Goal: Task Accomplishment & Management: Complete application form

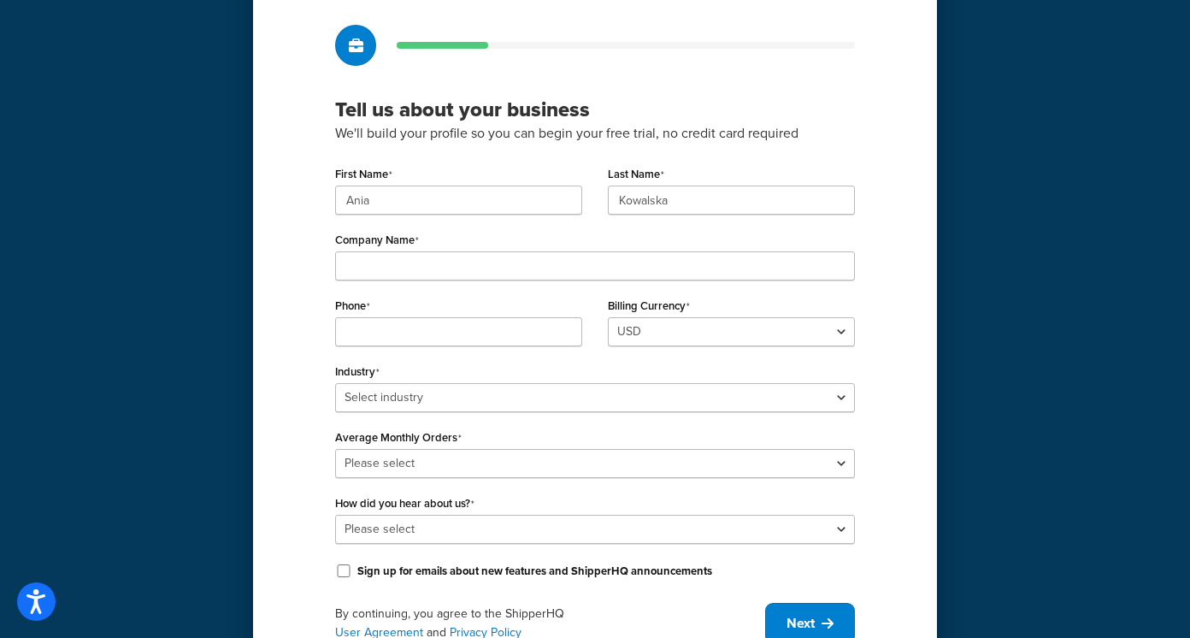
scroll to position [109, 0]
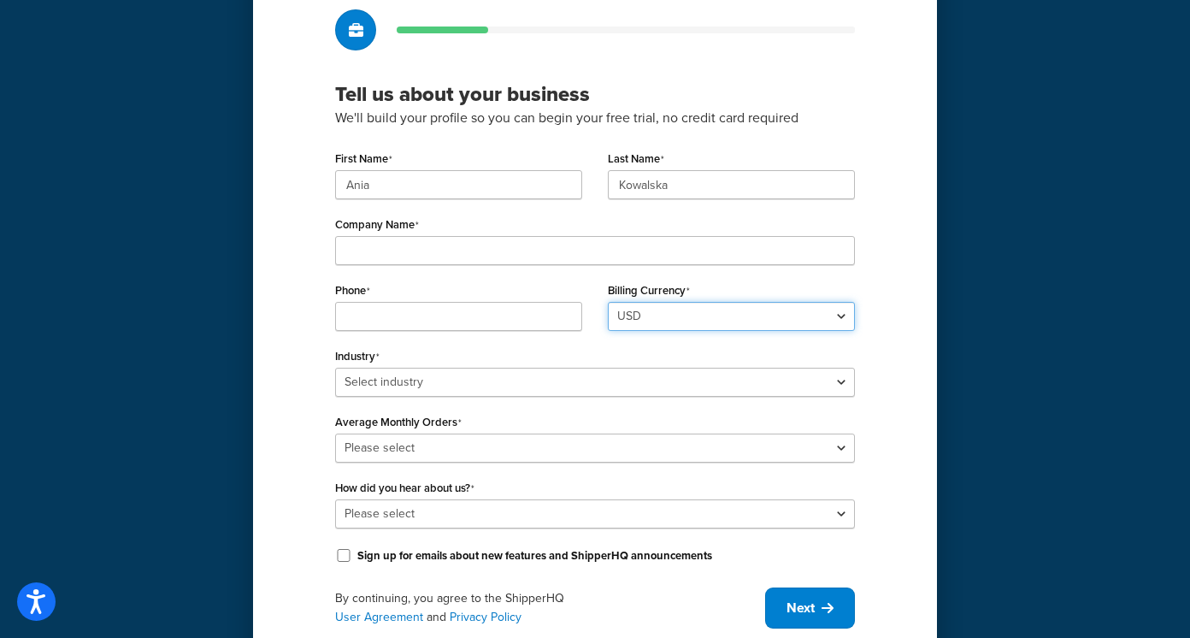
click at [664, 313] on select "USD" at bounding box center [731, 316] width 247 height 29
click at [608, 302] on select "USD" at bounding box center [731, 316] width 247 height 29
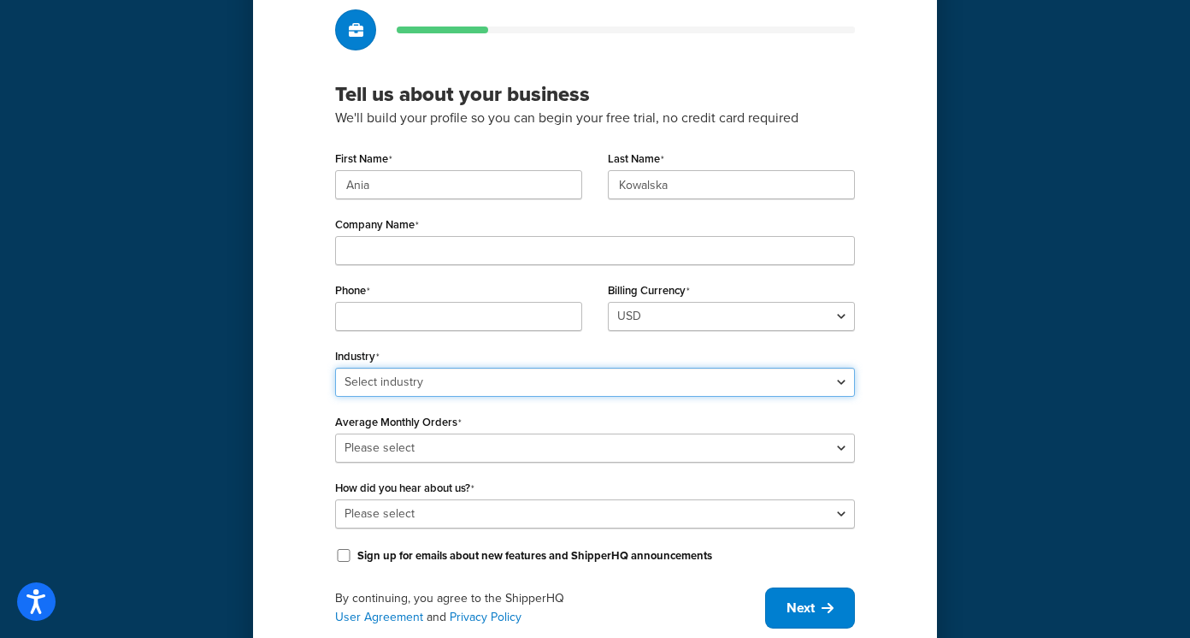
click at [519, 383] on select "Select industry Automotive Adult Agriculture Alcohol, Tobacco & CBD Arts & Craf…" at bounding box center [595, 382] width 520 height 29
select select "17"
click at [335, 368] on select "Select industry Automotive Adult Agriculture Alcohol, Tobacco & CBD Arts & Craf…" at bounding box center [595, 382] width 520 height 29
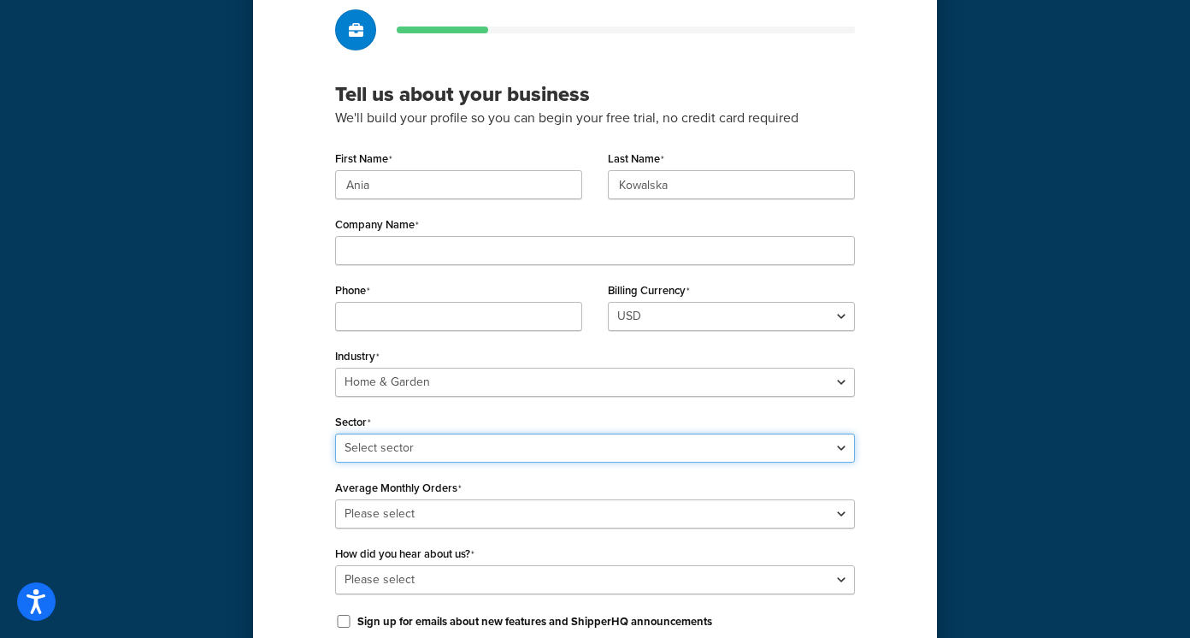
click at [466, 454] on select "Select sector Furniture Garden Supplies Home Goods Home Improvement Nursery / A…" at bounding box center [595, 447] width 520 height 29
click at [335, 433] on select "Select sector Furniture Garden Supplies Home Goods Home Improvement Nursery / A…" at bounding box center [595, 447] width 520 height 29
select select "41"
click at [335, 433] on select "Select sector Furniture Garden Supplies Home Goods Home Improvement Nursery / A…" at bounding box center [595, 447] width 520 height 29
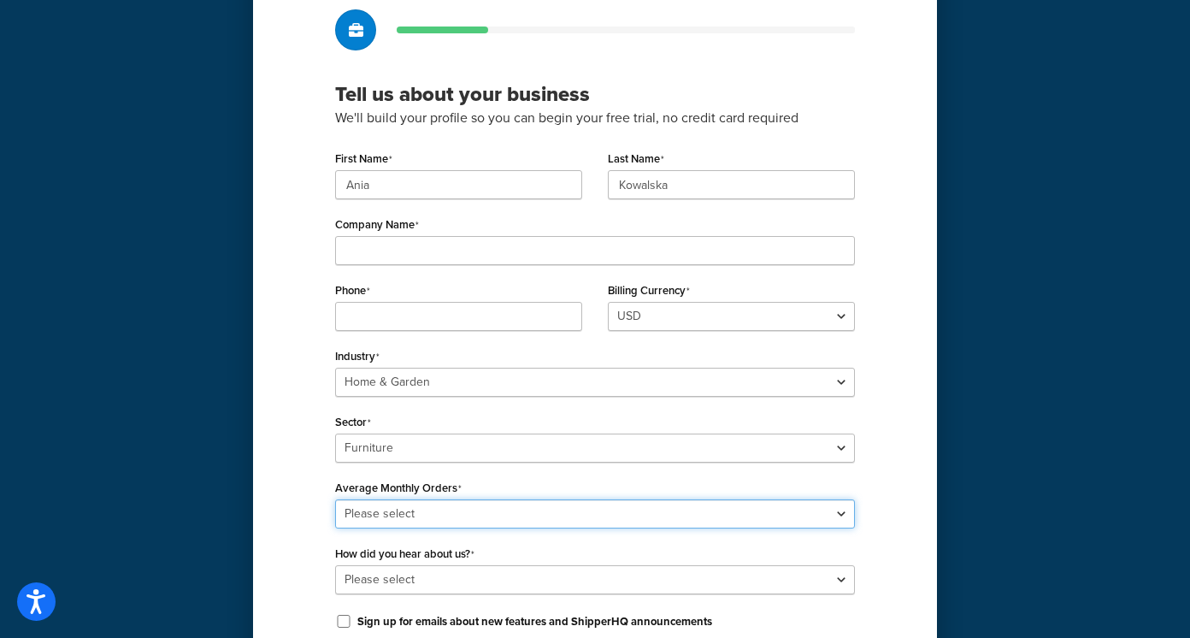
click at [417, 514] on select "Please select 0-500 501-1,000 1,001-10,000 10,001-20,000 Over 20,000" at bounding box center [595, 513] width 520 height 29
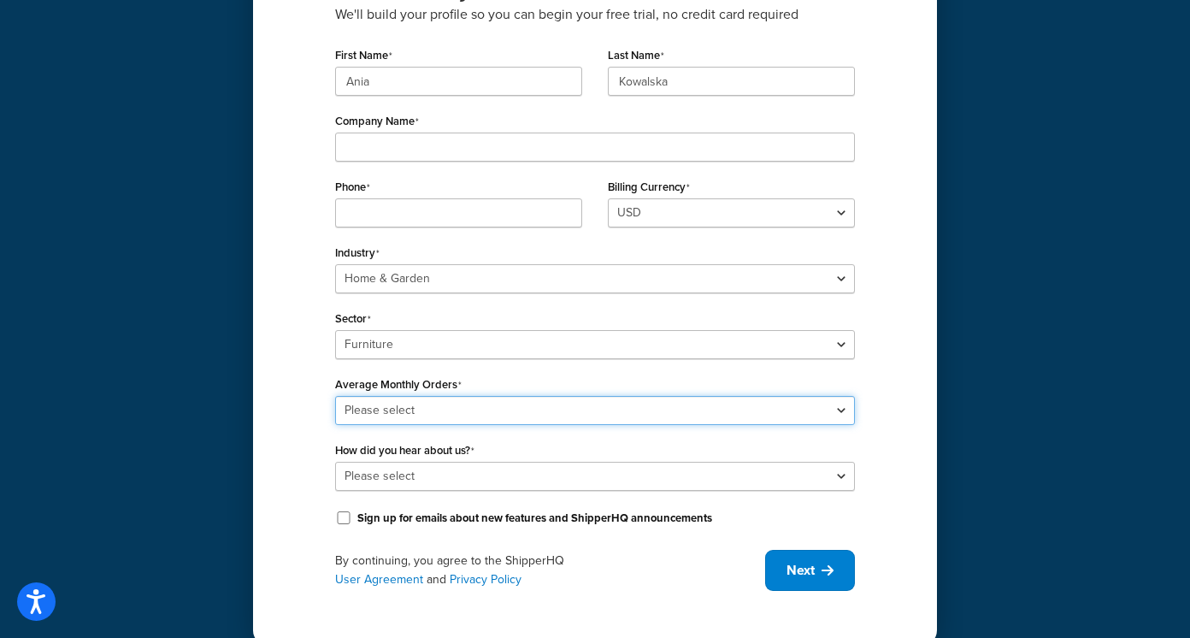
scroll to position [237, 0]
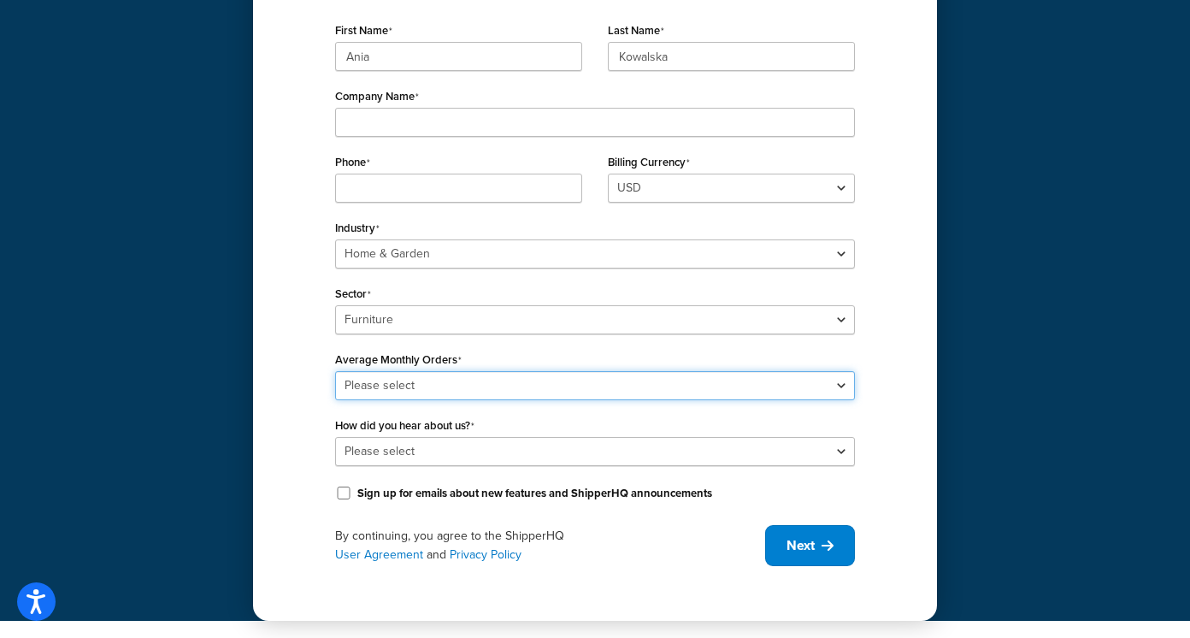
click at [467, 377] on select "Please select 0-500 501-1,000 1,001-10,000 10,001-20,000 Over 20,000" at bounding box center [595, 385] width 520 height 29
select select "4"
click at [335, 371] on select "Please select 0-500 501-1,000 1,001-10,000 10,001-20,000 Over 20,000" at bounding box center [595, 385] width 520 height 29
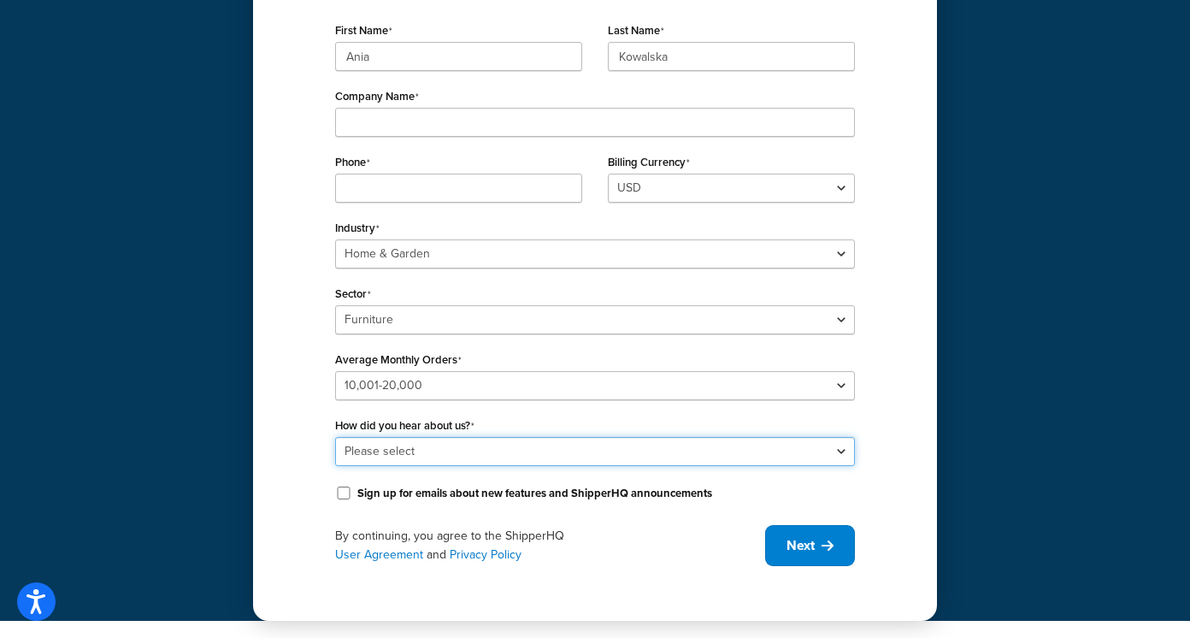
click at [425, 448] on select "Please select Online Search App Store or Marketplace Listing Referred by Agency…" at bounding box center [595, 451] width 520 height 29
select select "3"
click at [335, 437] on select "Please select Online Search App Store or Marketplace Listing Referred by Agency…" at bounding box center [595, 451] width 520 height 29
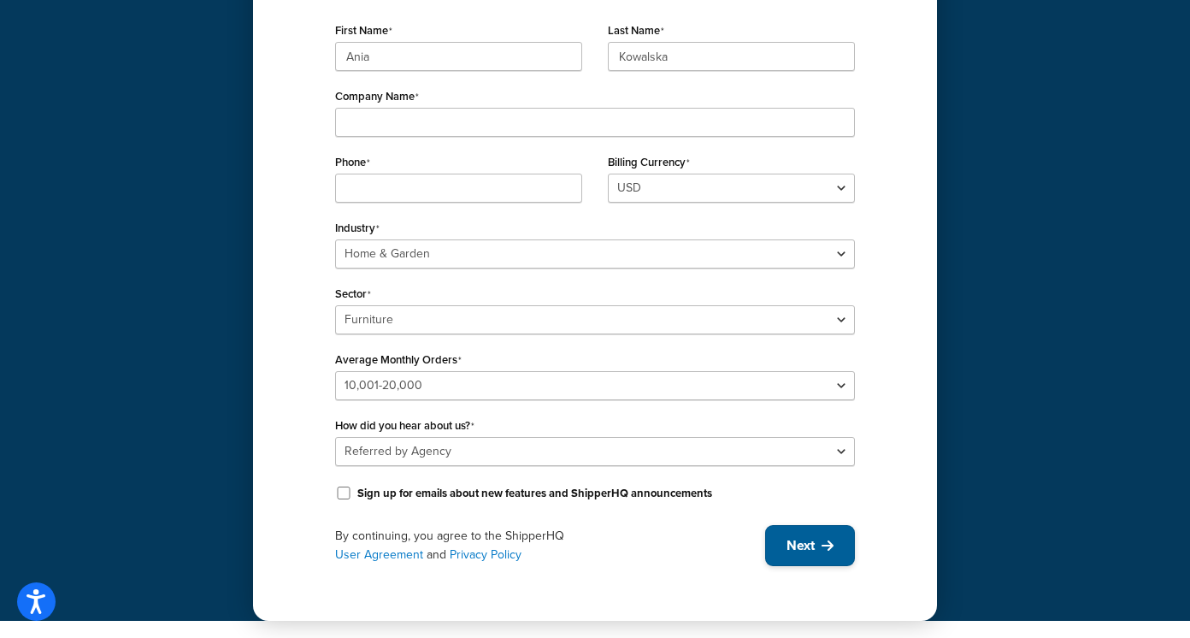
click at [806, 539] on span "Next" at bounding box center [800, 545] width 28 height 19
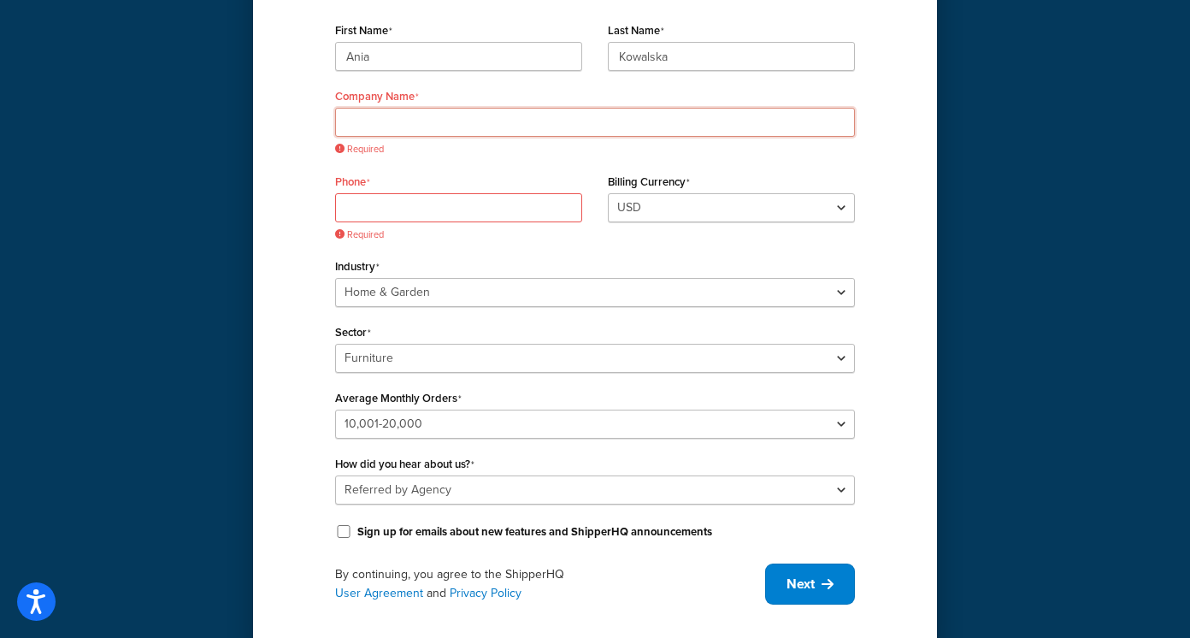
click at [450, 124] on input "Company Name" at bounding box center [595, 122] width 520 height 29
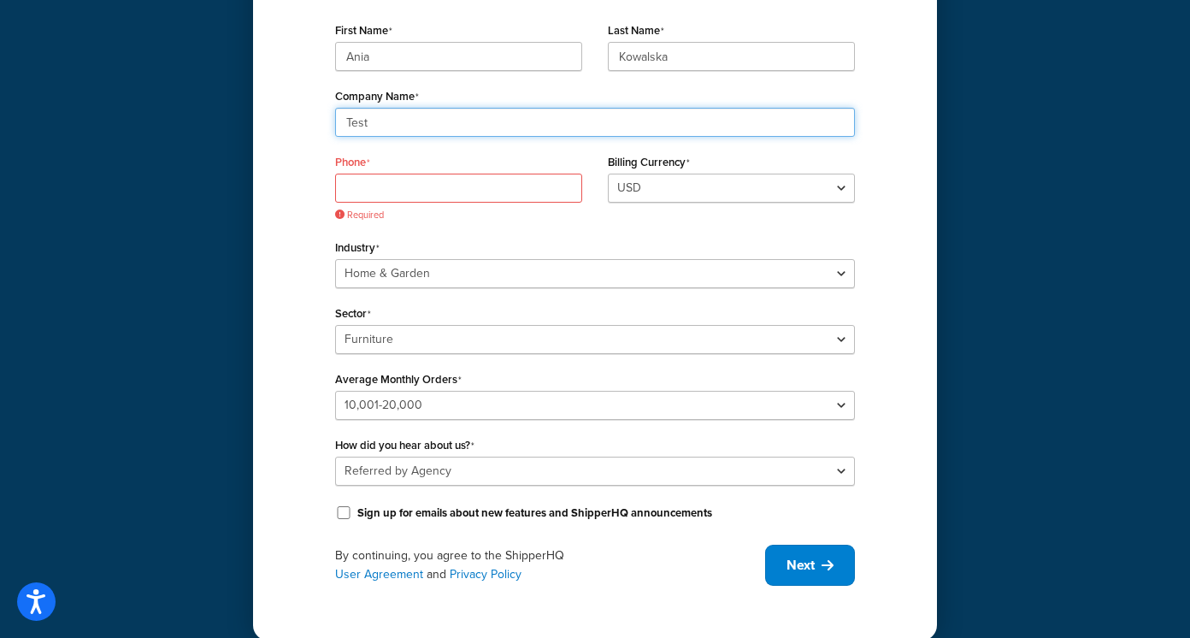
type input "Test"
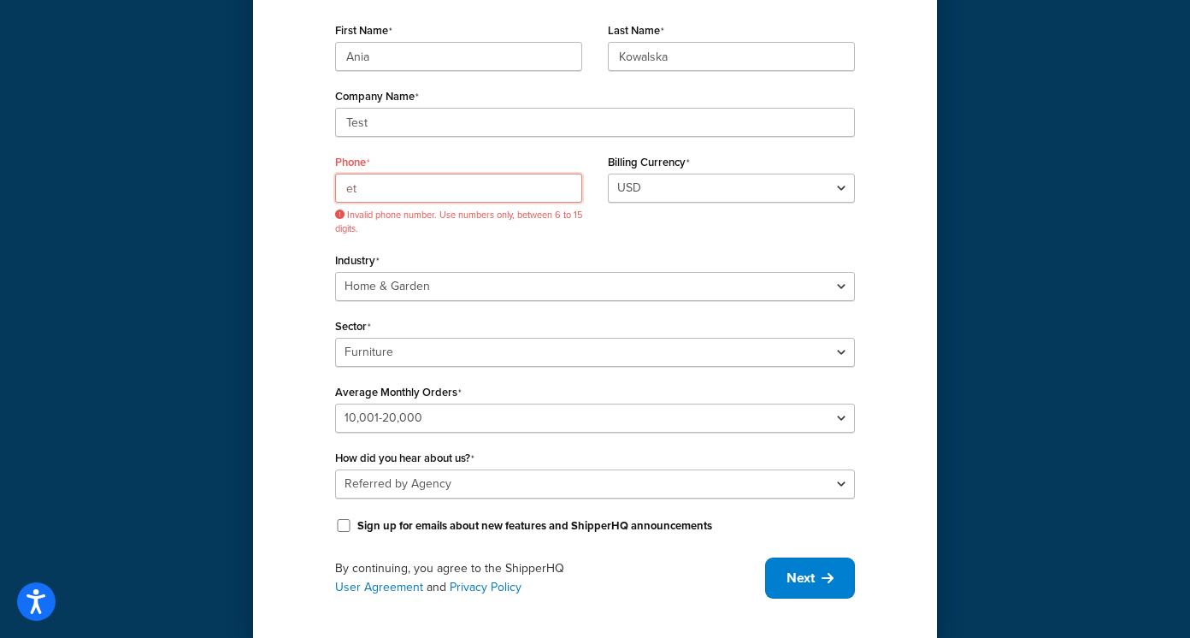
type input "e"
click at [501, 243] on div "Phone test Invalid phone number. Use numbers only, between 6 to 15 digits." at bounding box center [458, 199] width 273 height 98
click at [473, 195] on input "test" at bounding box center [458, 188] width 247 height 29
type input "t"
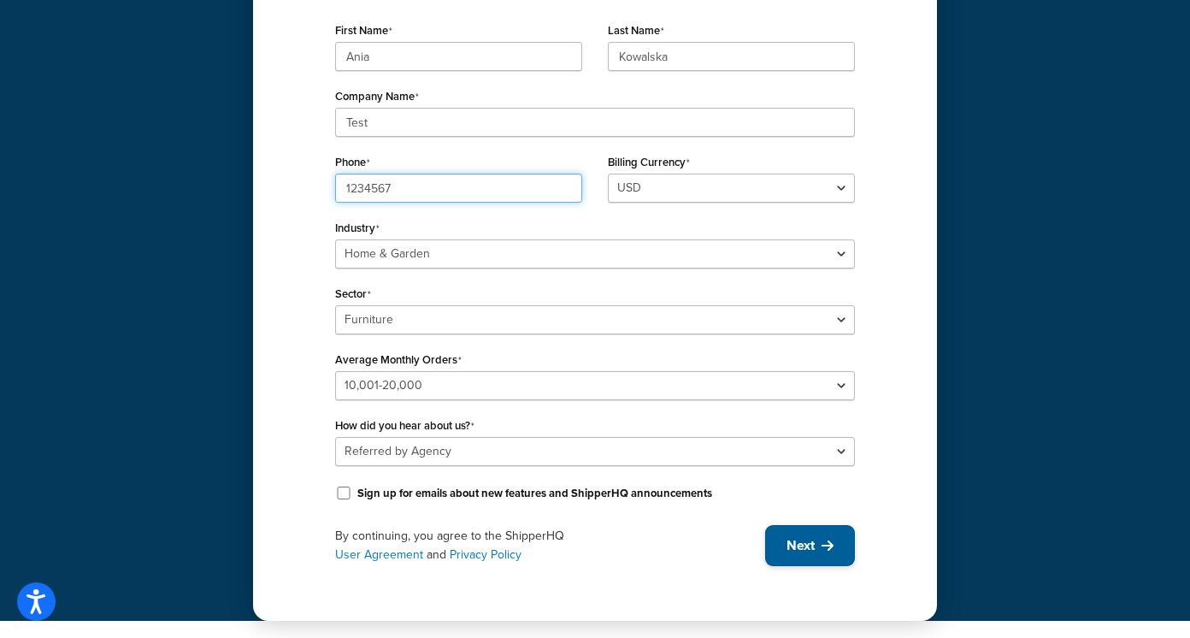
type input "1234567"
click at [813, 558] on button "Next" at bounding box center [810, 545] width 90 height 41
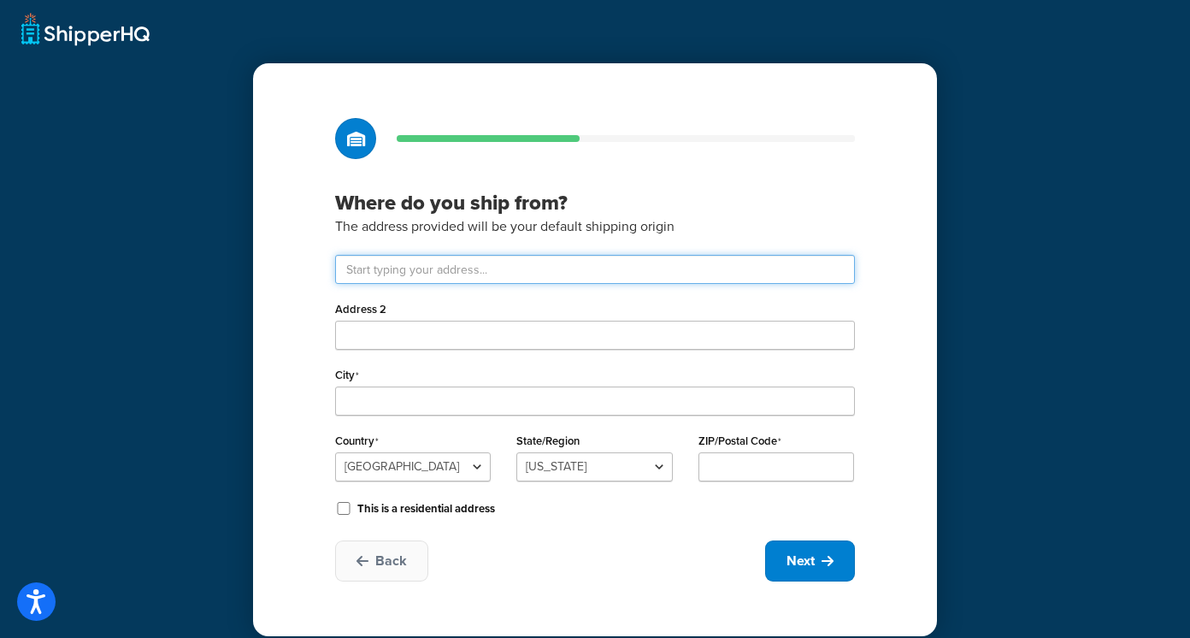
click at [482, 272] on input "text" at bounding box center [595, 269] width 520 height 29
paste input "Gateway, [STREET_ADDRESS]"
click at [776, 274] on input "Gateway, [STREET_ADDRESS]" at bounding box center [595, 269] width 520 height 29
type input "Gateway, [STREET_ADDRESS]"
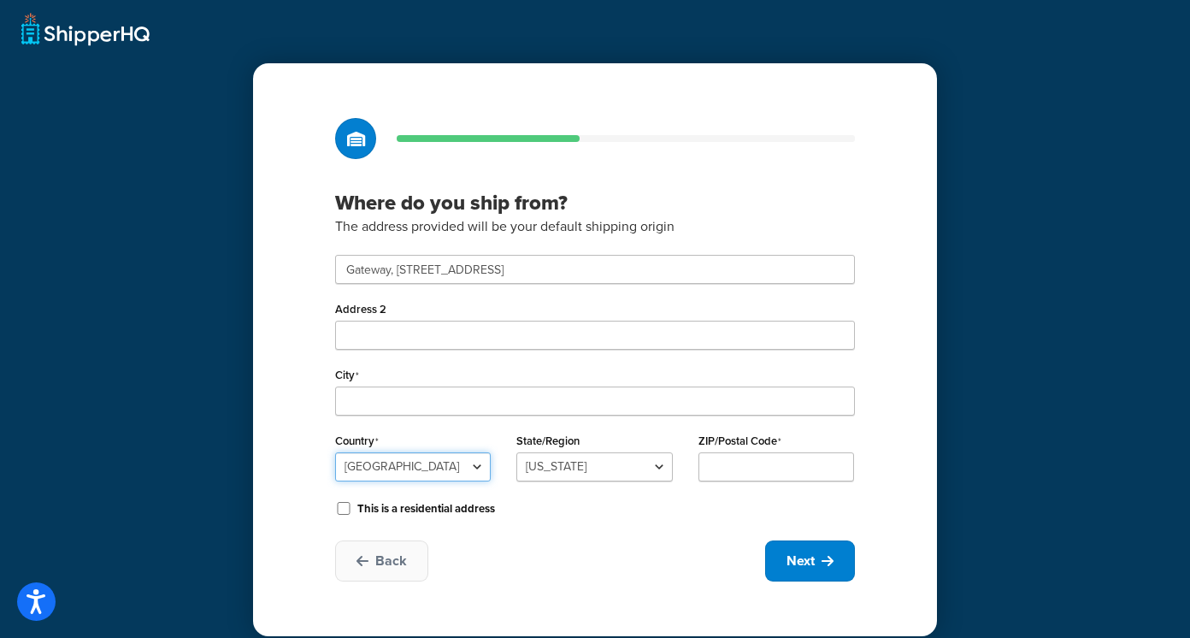
click at [464, 470] on select "[GEOGRAPHIC_DATA] [GEOGRAPHIC_DATA] [GEOGRAPHIC_DATA] [GEOGRAPHIC_DATA] [GEOGRA…" at bounding box center [413, 466] width 156 height 29
select select "1226"
click at [335, 452] on select "[GEOGRAPHIC_DATA] [GEOGRAPHIC_DATA] [GEOGRAPHIC_DATA] [GEOGRAPHIC_DATA] [GEOGRA…" at bounding box center [413, 466] width 156 height 29
click at [561, 470] on input "State/Region" at bounding box center [594, 466] width 156 height 29
click at [785, 473] on input "ZIP/Postal Code" at bounding box center [776, 466] width 156 height 29
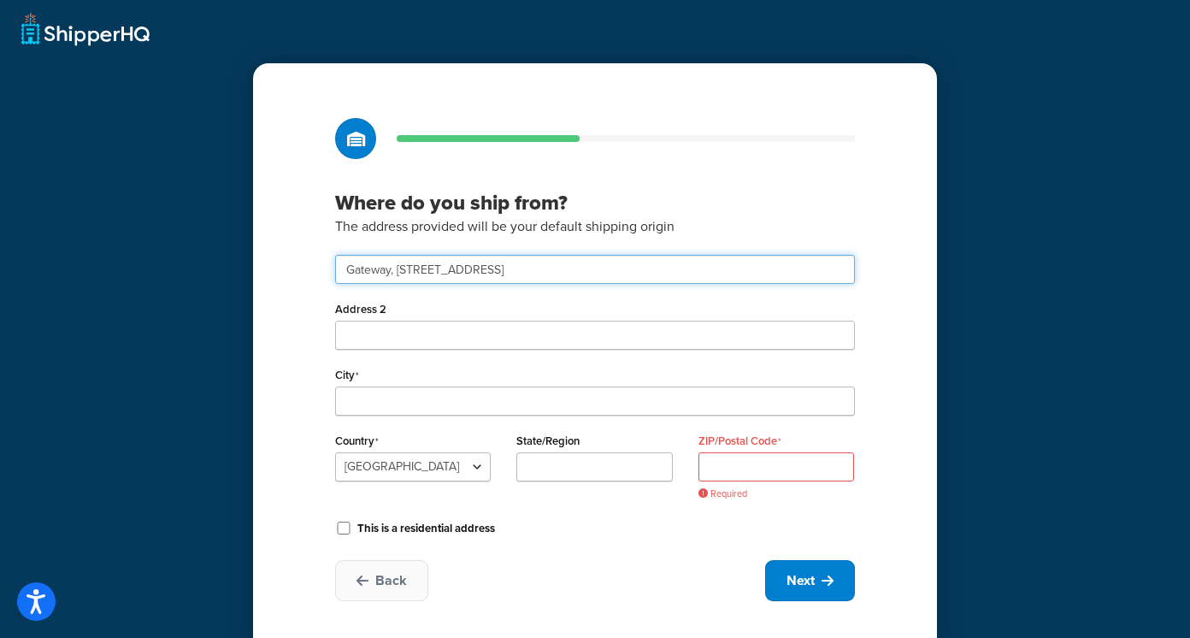
drag, startPoint x: 721, startPoint y: 266, endPoint x: 670, endPoint y: 266, distance: 50.4
click at [670, 266] on input "Gateway, [STREET_ADDRESS]" at bounding box center [595, 269] width 520 height 29
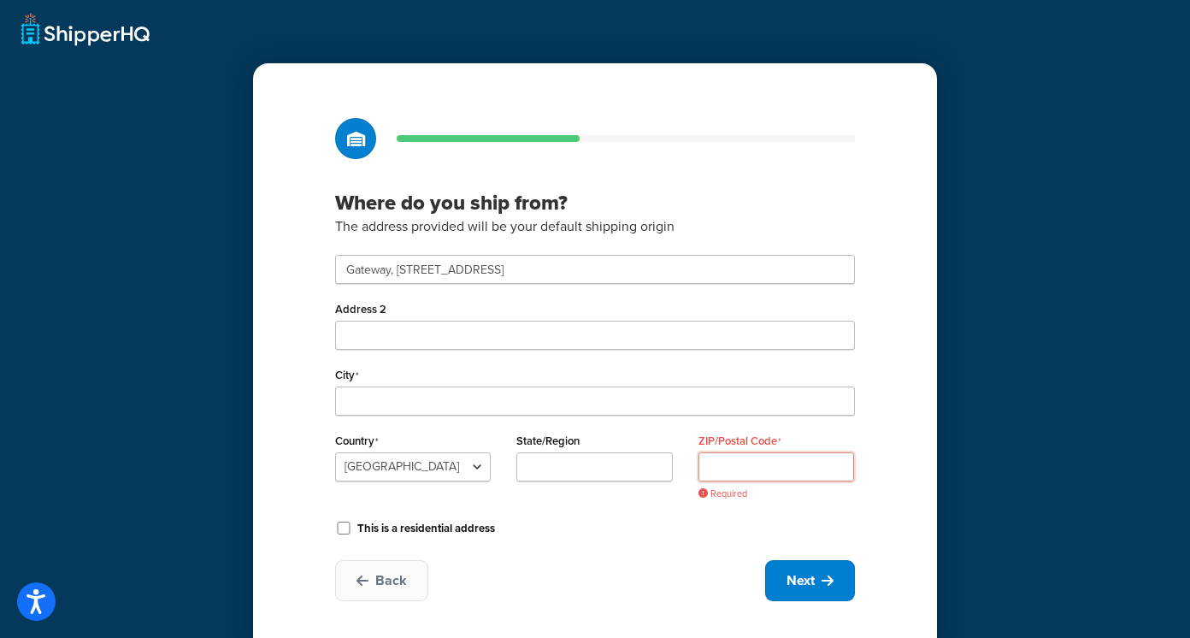
click at [831, 472] on input "ZIP/Postal Code" at bounding box center [776, 466] width 156 height 29
paste input "SN15 5BD"
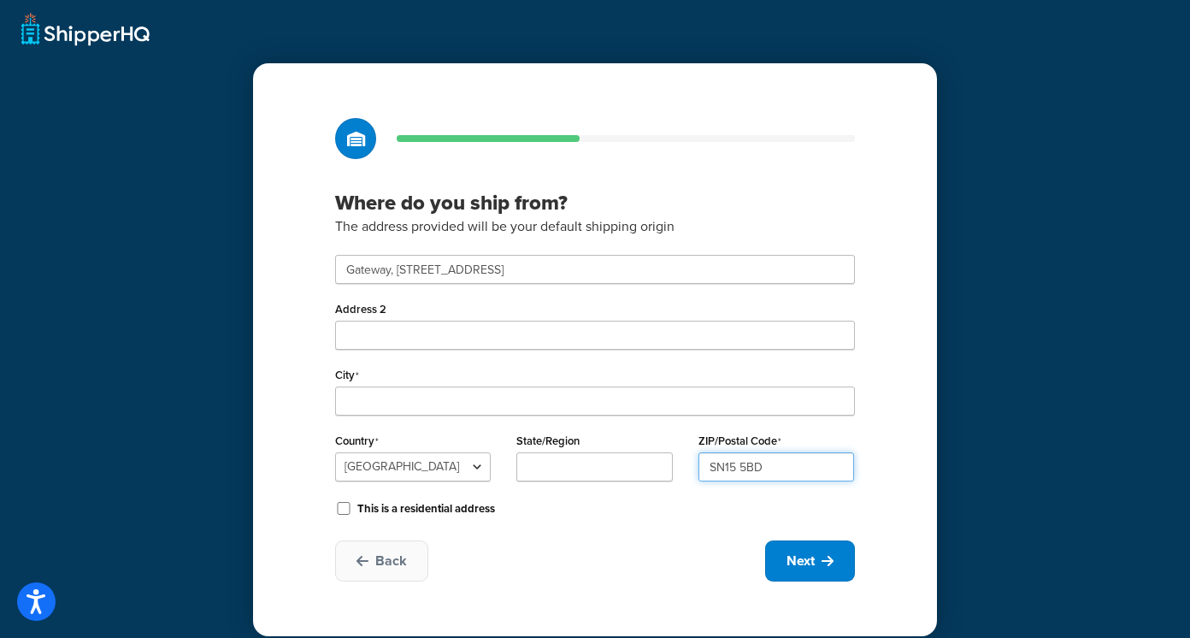
type input "SN15 5BD"
click at [617, 474] on input "State/Region" at bounding box center [594, 466] width 156 height 29
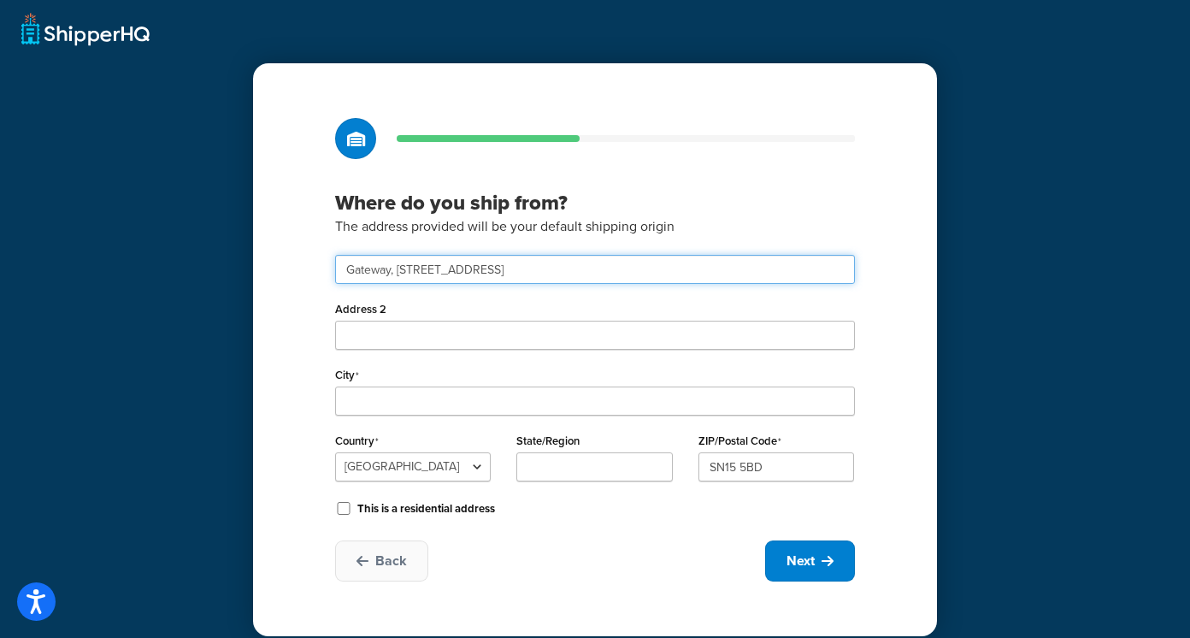
drag, startPoint x: 667, startPoint y: 266, endPoint x: 600, endPoint y: 261, distance: 66.9
click at [600, 261] on input "Gateway, [STREET_ADDRESS]" at bounding box center [595, 269] width 520 height 29
click at [600, 266] on input "Gateway, [STREET_ADDRESS]" at bounding box center [595, 269] width 520 height 29
drag, startPoint x: 599, startPoint y: 274, endPoint x: 665, endPoint y: 274, distance: 65.8
click at [665, 274] on input "Gateway, [STREET_ADDRESS]" at bounding box center [595, 269] width 520 height 29
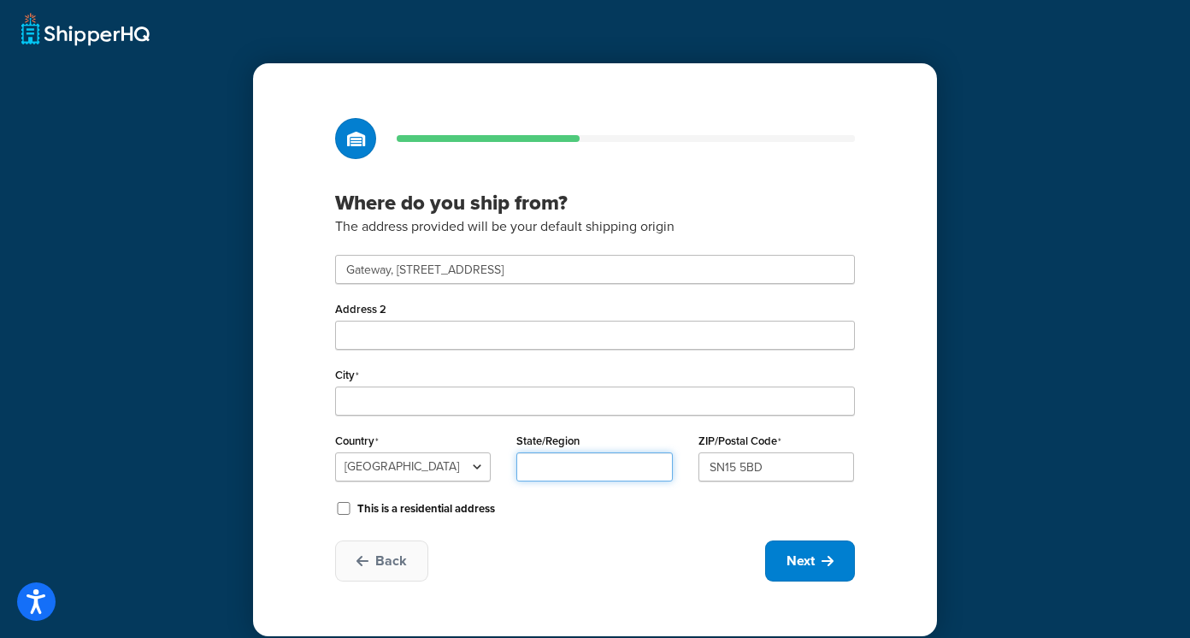
click at [609, 468] on input "State/Region" at bounding box center [594, 466] width 156 height 29
paste input "Chippenham"
type input "Chippenham"
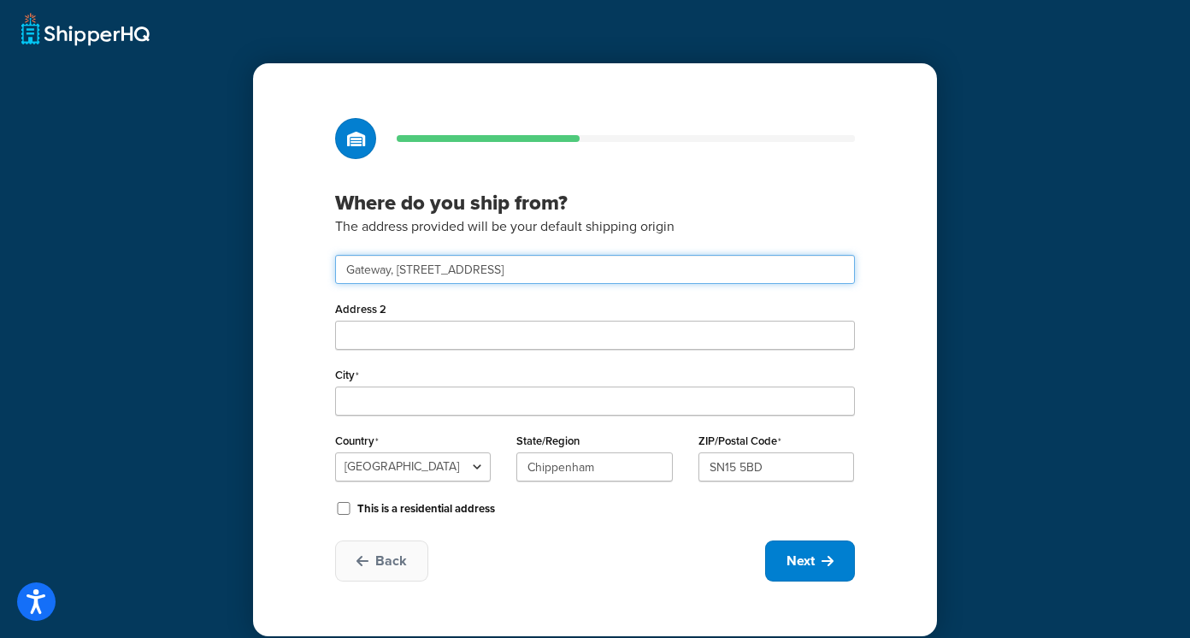
drag, startPoint x: 769, startPoint y: 274, endPoint x: 608, endPoint y: 271, distance: 161.6
click at [608, 271] on input "Gateway, [STREET_ADDRESS]" at bounding box center [595, 269] width 520 height 29
drag, startPoint x: 632, startPoint y: 276, endPoint x: 531, endPoint y: 268, distance: 101.1
click at [531, 268] on input "Gateway, Unit 6 (Furniturebox [GEOGRAPHIC_DATA]" at bounding box center [595, 269] width 520 height 29
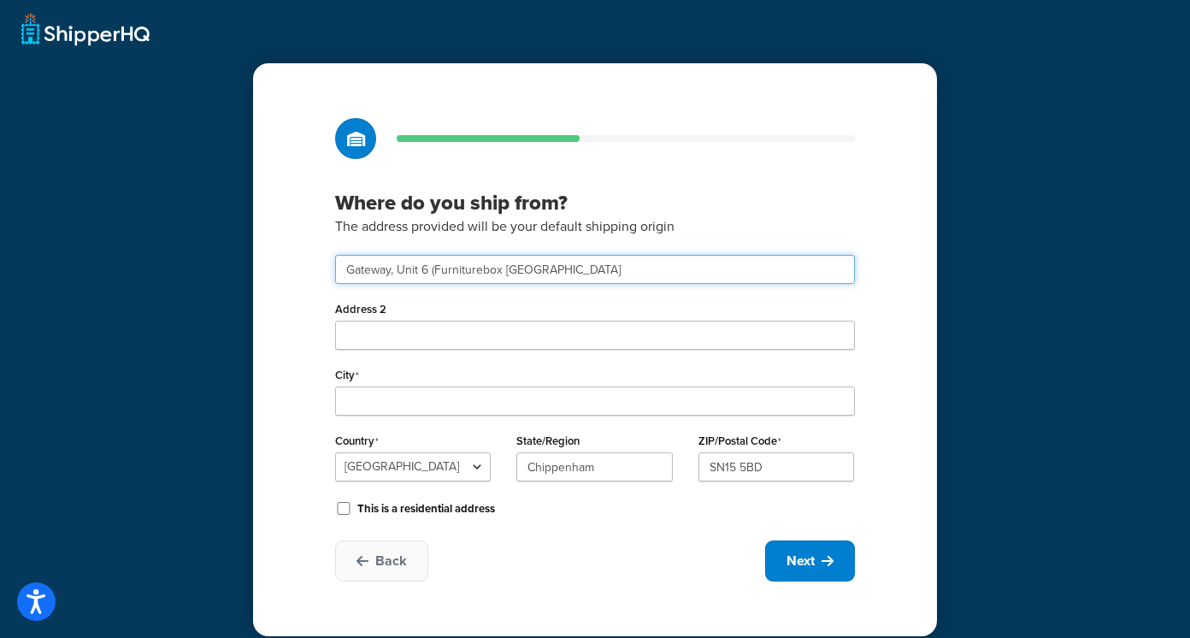
type input "Gateway, Unit 6 (Furniturebox [GEOGRAPHIC_DATA]"
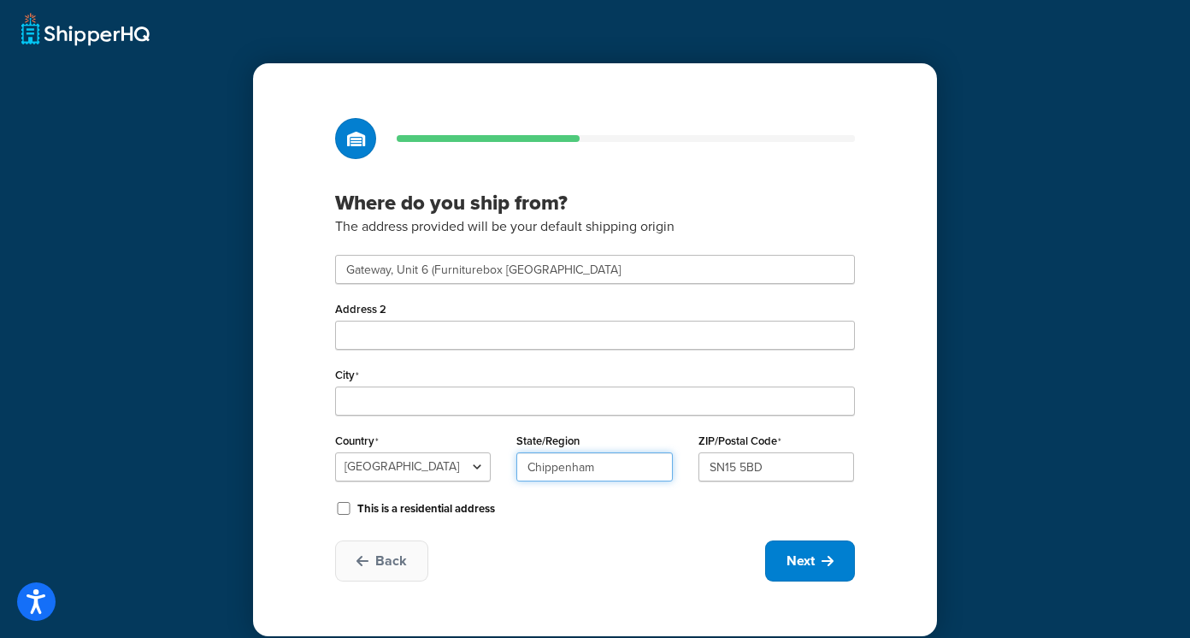
drag, startPoint x: 644, startPoint y: 468, endPoint x: 456, endPoint y: 469, distance: 188.0
click at [456, 469] on div "Country [GEOGRAPHIC_DATA] [GEOGRAPHIC_DATA] [GEOGRAPHIC_DATA] [GEOGRAPHIC_DATA]…" at bounding box center [594, 461] width 545 height 66
paste input "[GEOGRAPHIC_DATA]"
drag, startPoint x: 597, startPoint y: 461, endPoint x: 473, endPoint y: 467, distance: 124.1
click at [473, 467] on div "Country [GEOGRAPHIC_DATA] [GEOGRAPHIC_DATA] [GEOGRAPHIC_DATA] [GEOGRAPHIC_DATA]…" at bounding box center [594, 461] width 545 height 66
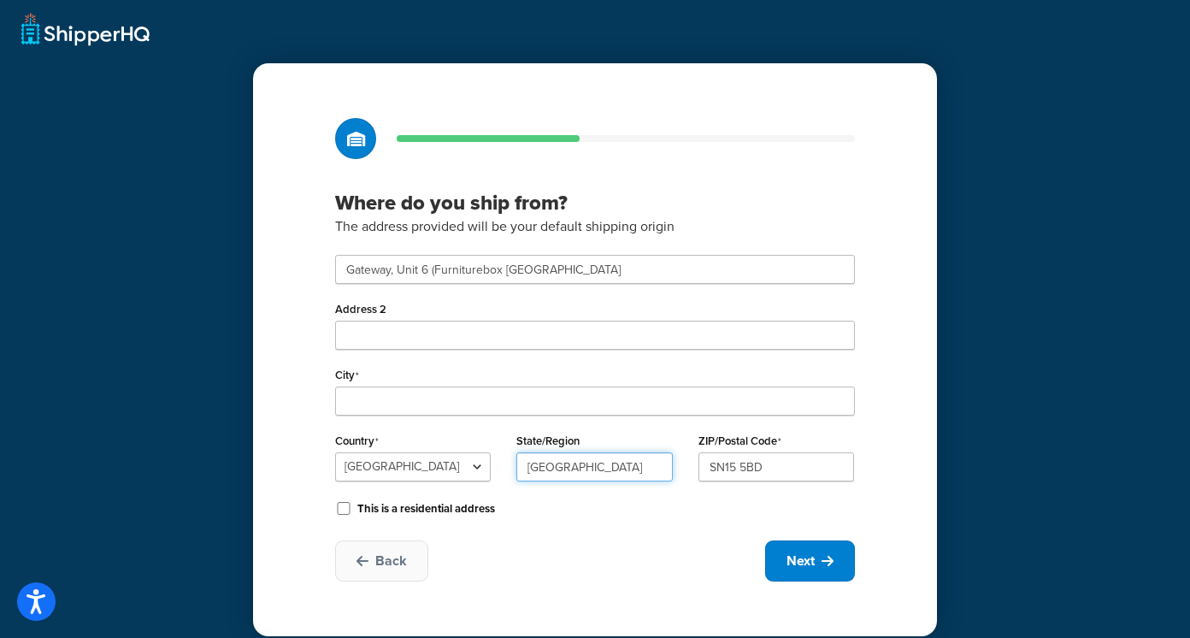
type input "[GEOGRAPHIC_DATA]"
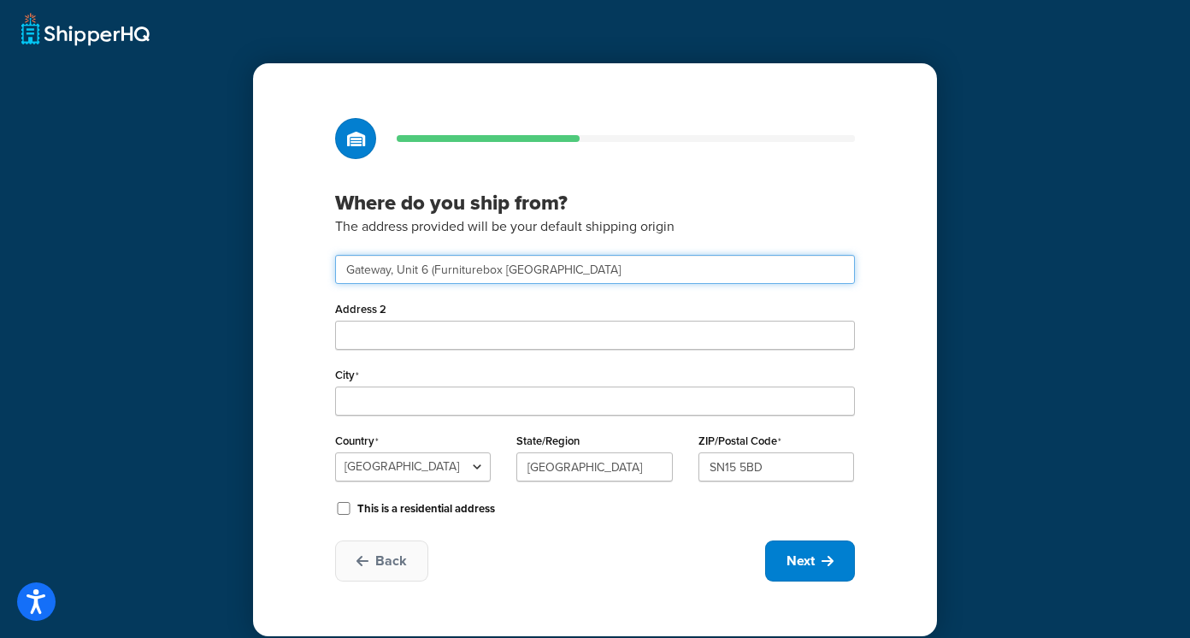
click at [642, 271] on input "Gateway, Unit 6 (Furniturebox [GEOGRAPHIC_DATA]" at bounding box center [595, 269] width 520 height 29
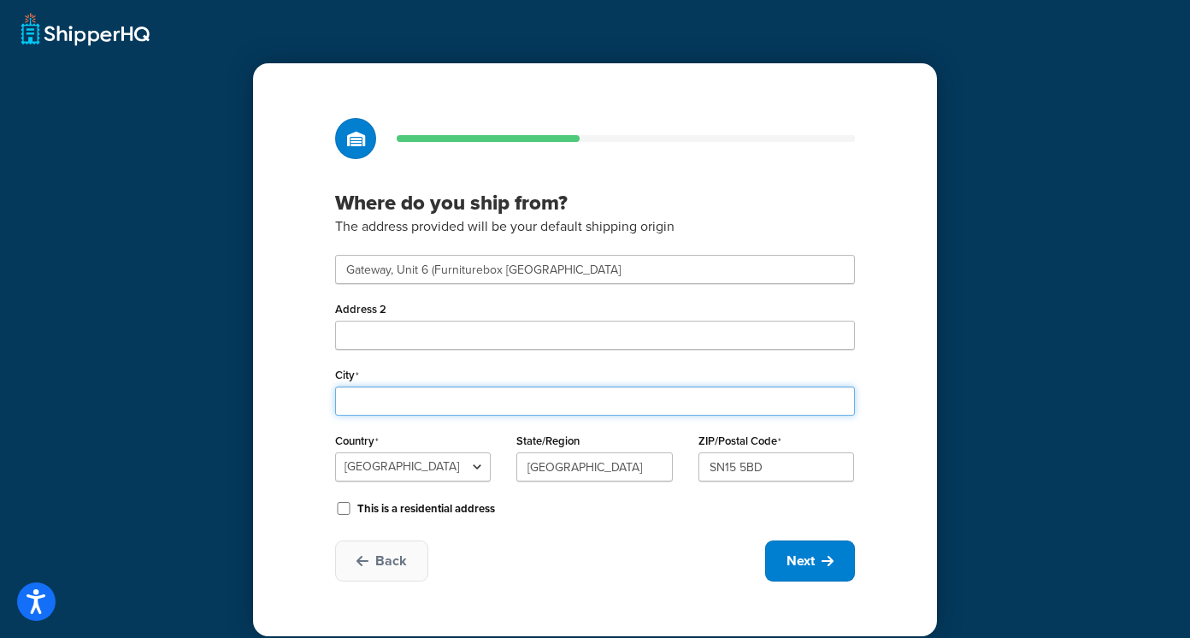
click at [457, 409] on input "City" at bounding box center [595, 400] width 520 height 29
paste input "Chippenham"
type input "Chippenham"
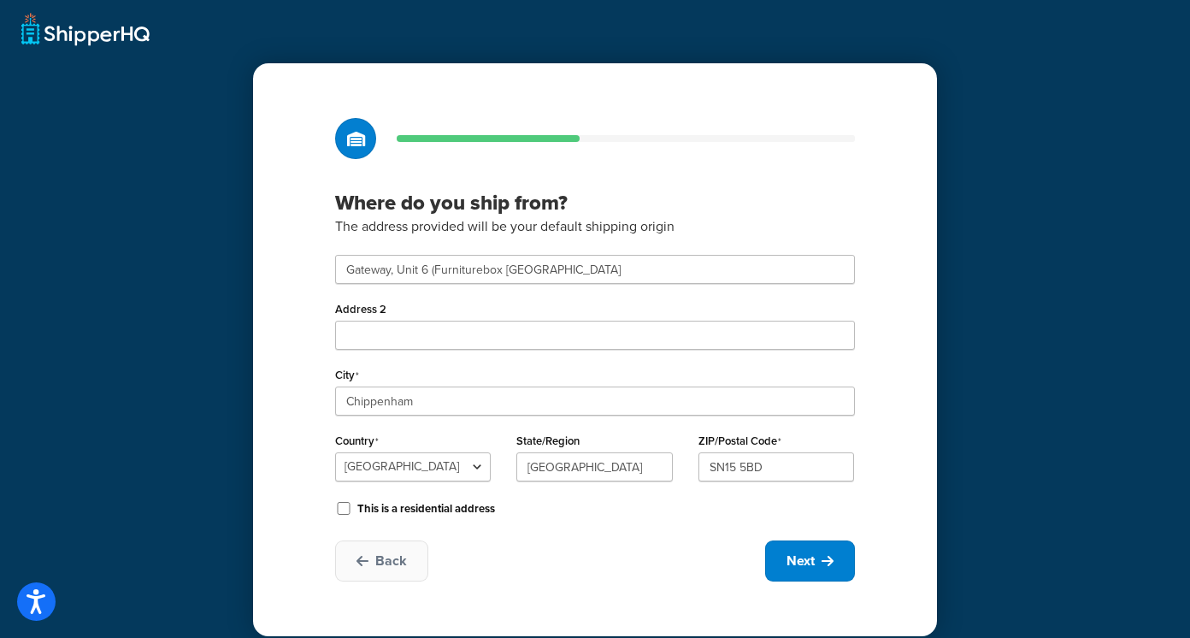
click at [542, 520] on div "This is a residential address" at bounding box center [595, 507] width 520 height 26
click at [820, 562] on button "Next" at bounding box center [810, 560] width 90 height 41
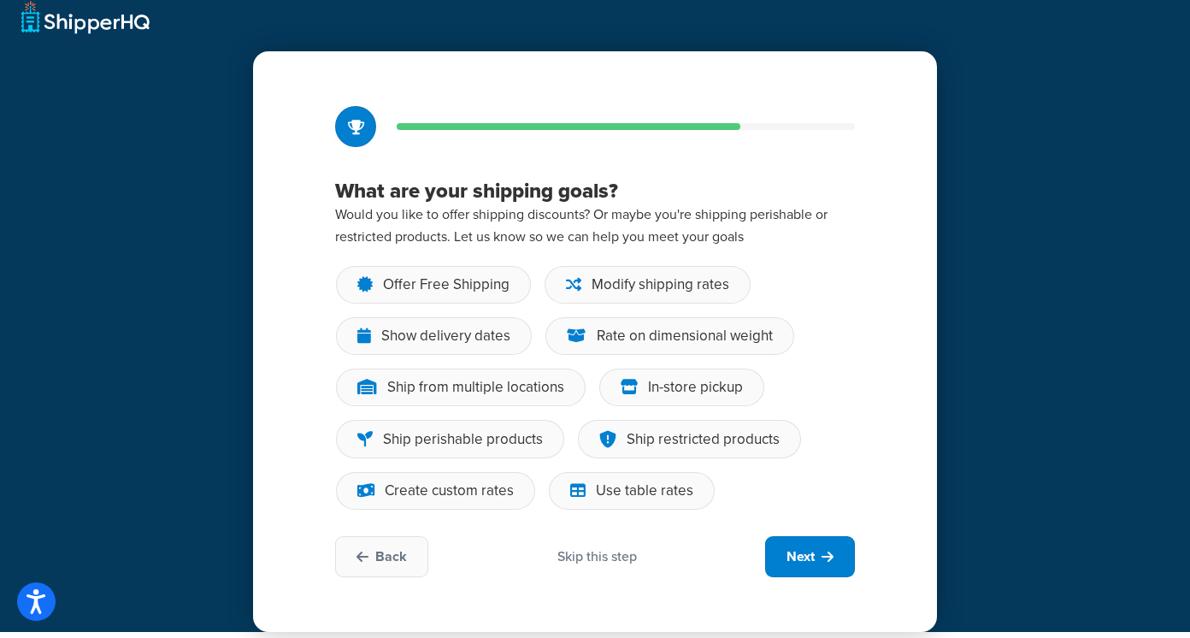
scroll to position [16, 0]
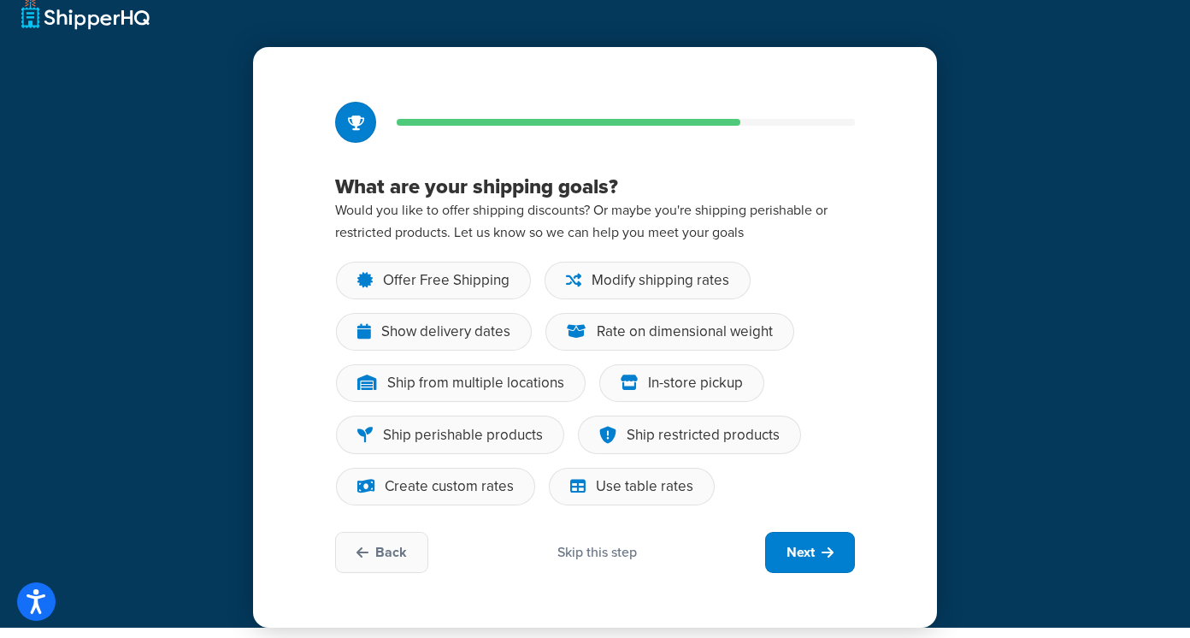
click at [601, 548] on div "Skip this step" at bounding box center [596, 552] width 79 height 19
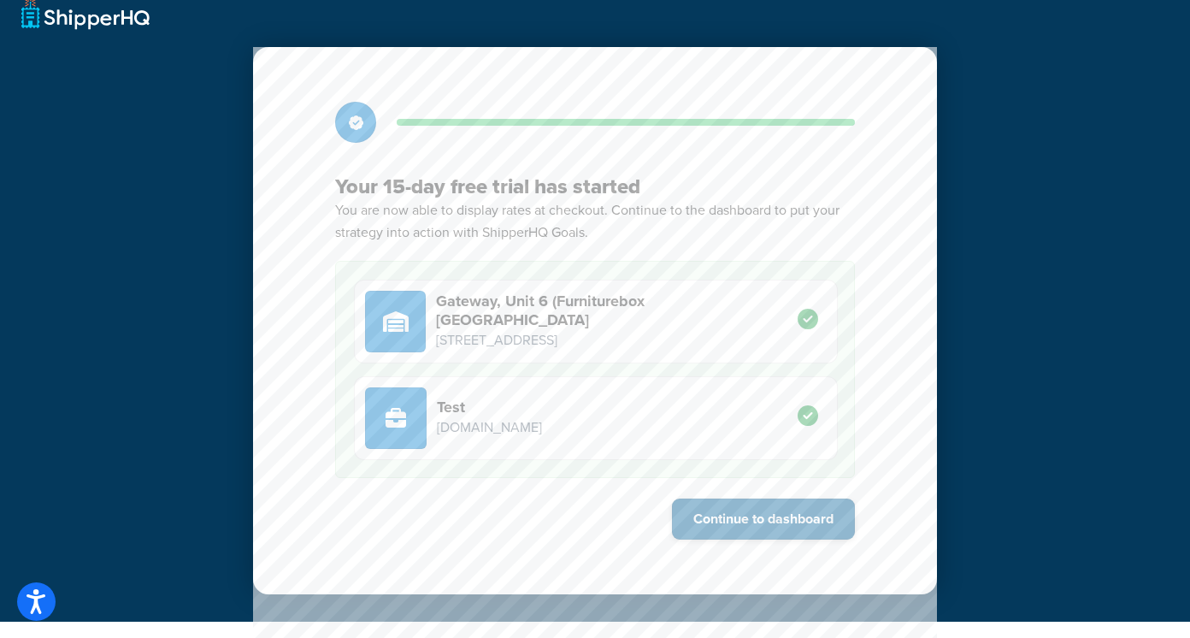
click at [732, 512] on button "Continue to dashboard" at bounding box center [763, 518] width 183 height 41
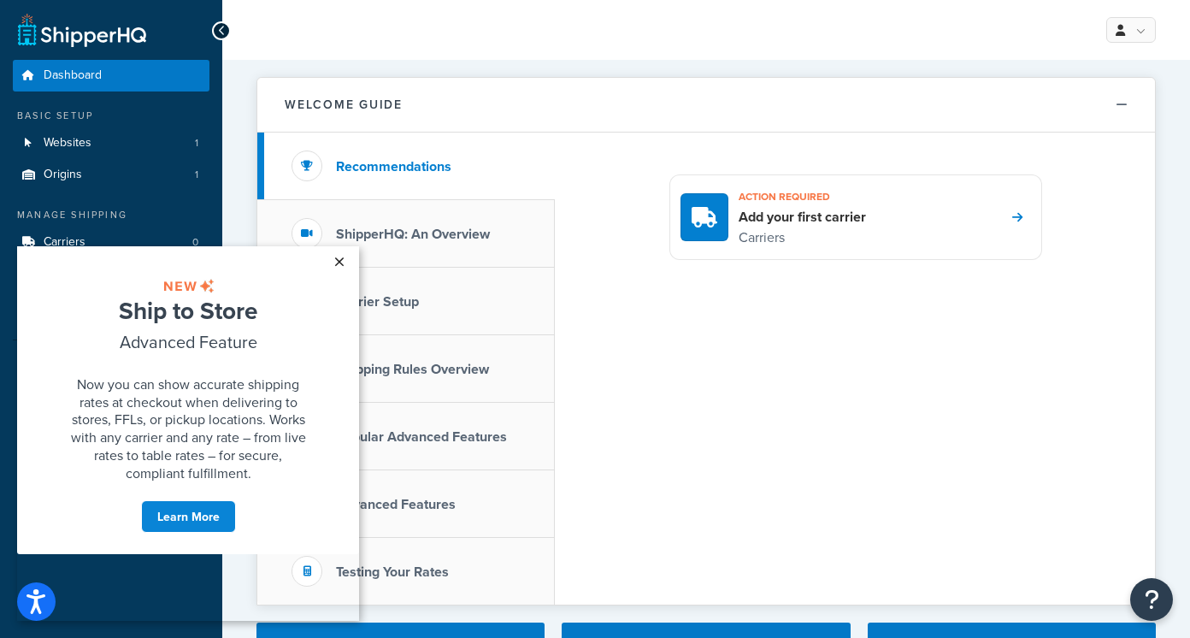
click at [343, 256] on link "×" at bounding box center [339, 261] width 30 height 31
